Goal: Information Seeking & Learning: Learn about a topic

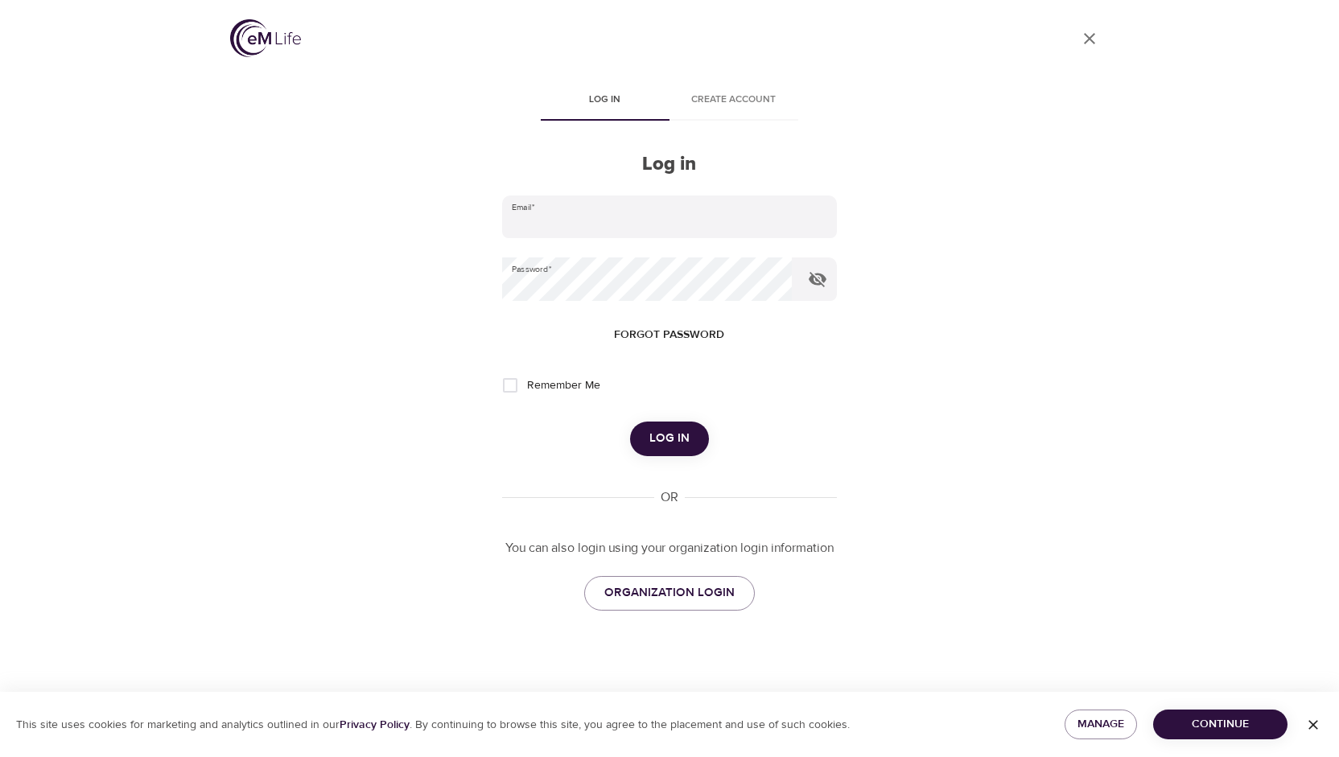
type input "kbaker@wondrhealth.com"
drag, startPoint x: 671, startPoint y: 470, endPoint x: 687, endPoint y: 457, distance: 20.6
click at [687, 457] on div "Email   * kbaker@wondrhealth.com Password   * Forgot password Remember Me Log i…" at bounding box center [669, 403] width 335 height 415
click at [665, 440] on span "Log in" at bounding box center [669, 438] width 40 height 21
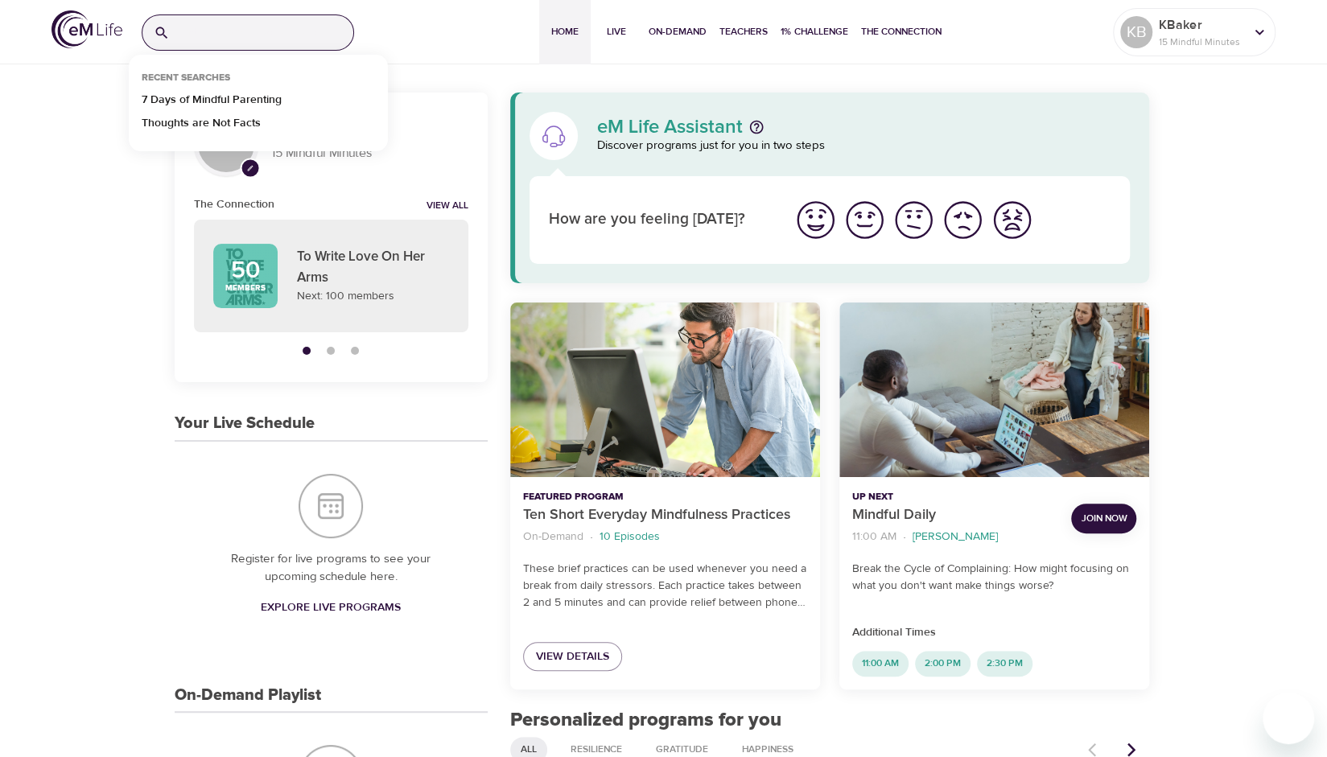
click at [290, 31] on input "search" at bounding box center [264, 32] width 177 height 35
type input "mindful parenting"
click at [256, 96] on p "7 Days of Mindful Parenting" at bounding box center [212, 103] width 140 height 23
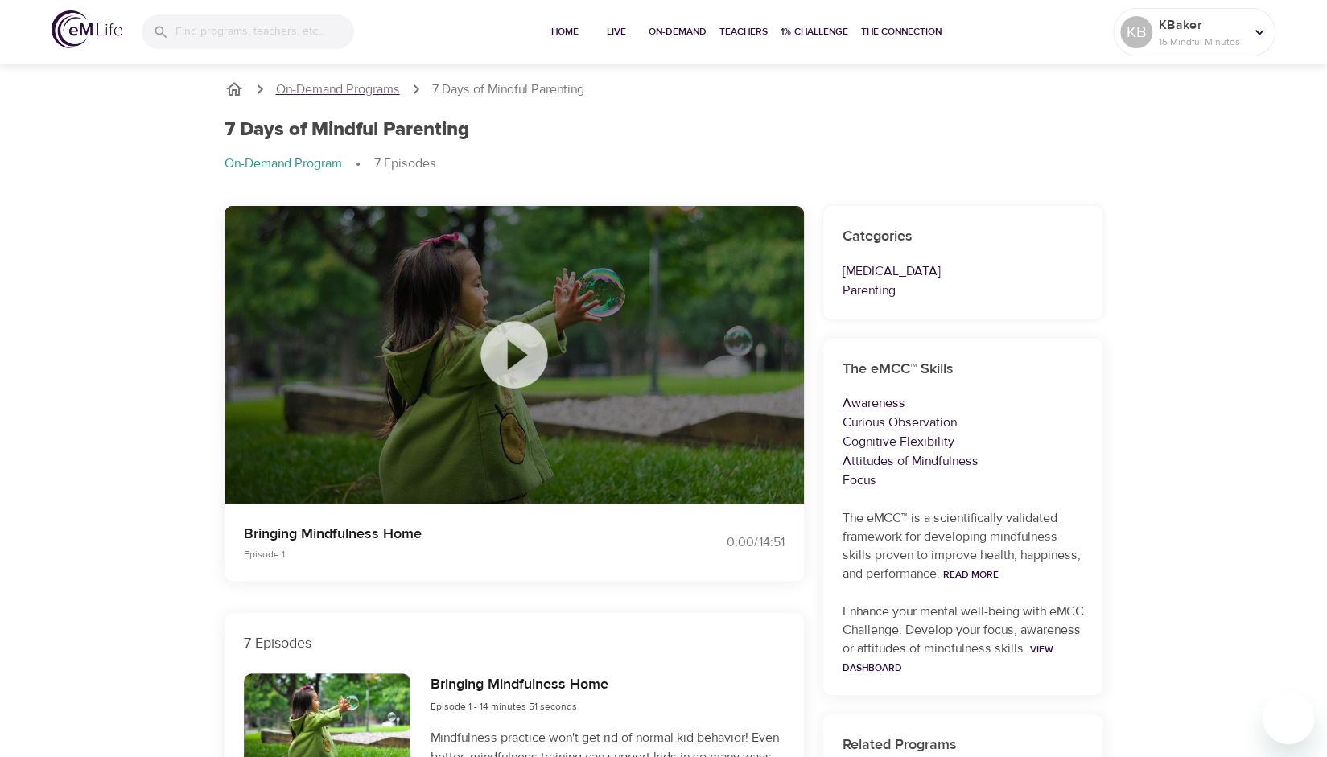
click at [373, 91] on p "On-Demand Programs" at bounding box center [338, 89] width 124 height 19
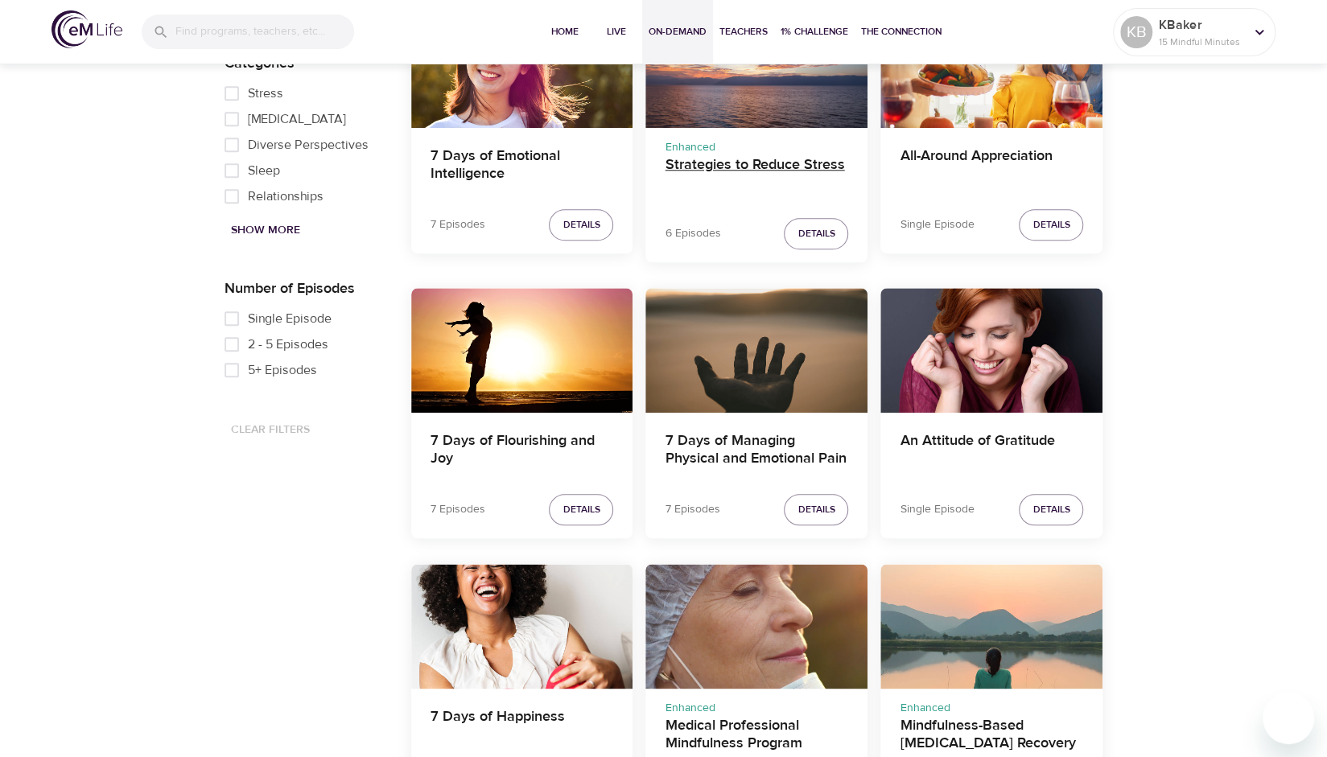
scroll to position [965, 0]
